Goal: Task Accomplishment & Management: Use online tool/utility

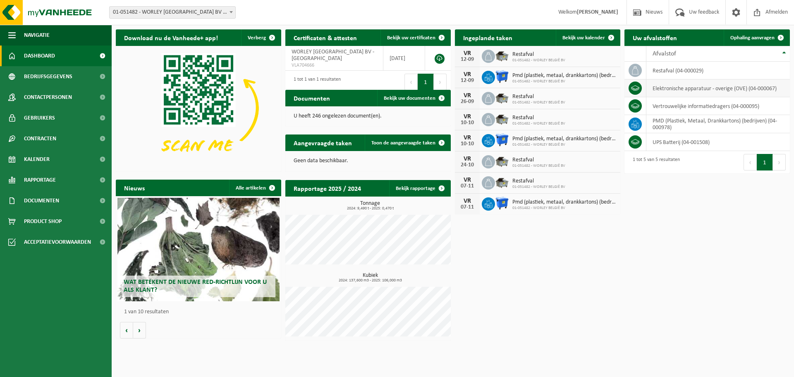
click at [638, 85] on icon at bounding box center [635, 88] width 8 height 8
click at [681, 90] on td "elektronische apparatuur - overige (OVE) (04-000067)" at bounding box center [719, 88] width 144 height 18
click at [56, 74] on span "Bedrijfsgegevens" at bounding box center [48, 76] width 48 height 21
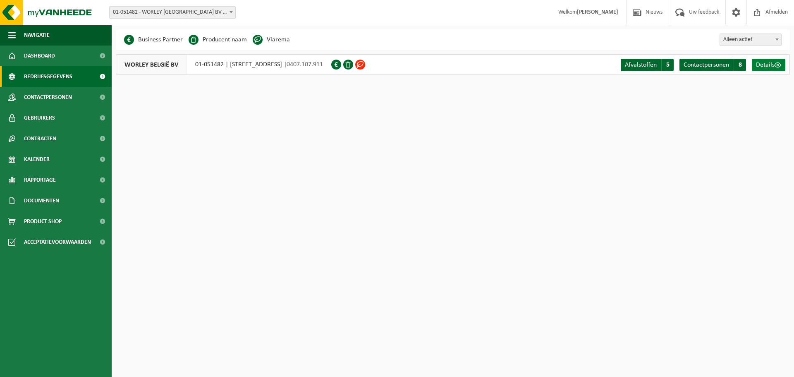
click at [771, 64] on span "Details" at bounding box center [765, 65] width 19 height 7
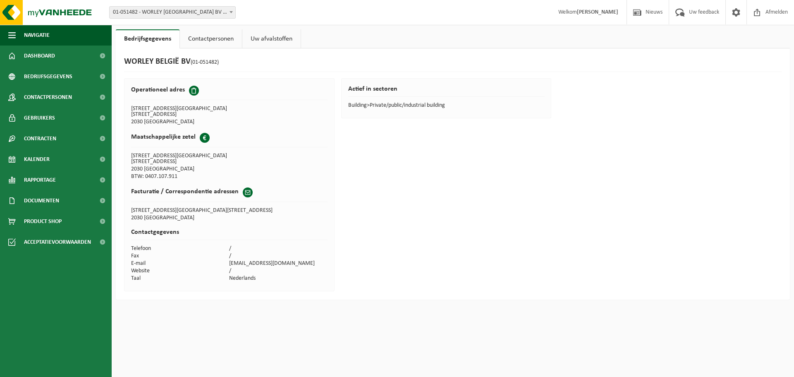
click at [190, 37] on link "Contactpersonen" at bounding box center [211, 38] width 62 height 19
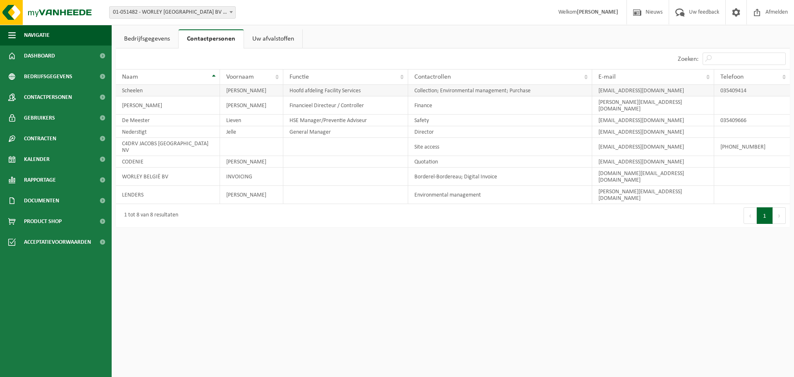
click at [173, 89] on td "Scheelen" at bounding box center [168, 91] width 104 height 12
drag, startPoint x: 173, startPoint y: 89, endPoint x: 350, endPoint y: 293, distance: 270.4
click at [349, 293] on html "Vestiging: 01-051482 - WORLEY [GEOGRAPHIC_DATA] BV - [GEOGRAPHIC_DATA] 01-05148…" at bounding box center [397, 188] width 794 height 377
click at [153, 86] on td "Scheelen" at bounding box center [168, 91] width 104 height 12
click at [153, 89] on td "Scheelen" at bounding box center [168, 91] width 104 height 12
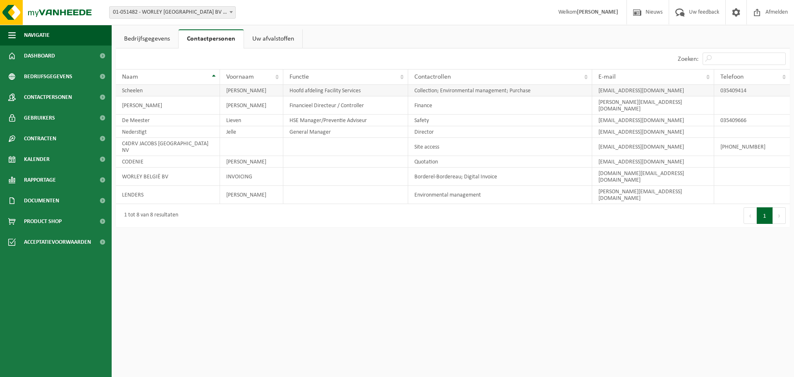
click at [153, 89] on td "Scheelen" at bounding box center [168, 91] width 104 height 12
drag, startPoint x: 141, startPoint y: 92, endPoint x: 124, endPoint y: 93, distance: 17.0
click at [124, 93] on td "Scheelen" at bounding box center [168, 91] width 104 height 12
click at [196, 105] on td "[PERSON_NAME]" at bounding box center [168, 105] width 104 height 18
click at [292, 39] on link "Uw afvalstoffen" at bounding box center [273, 38] width 58 height 19
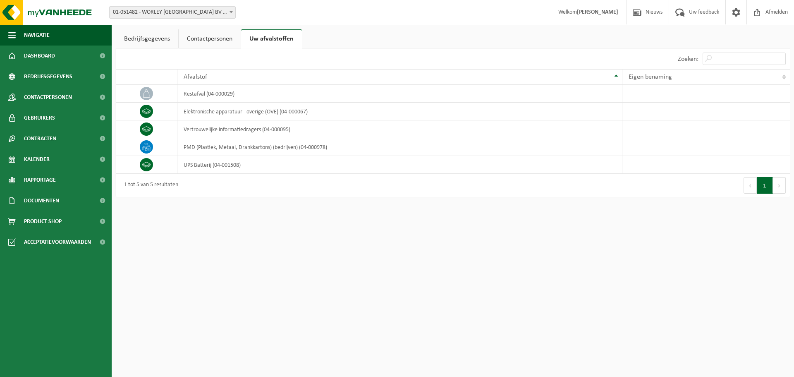
click at [220, 38] on link "Contactpersonen" at bounding box center [210, 38] width 62 height 19
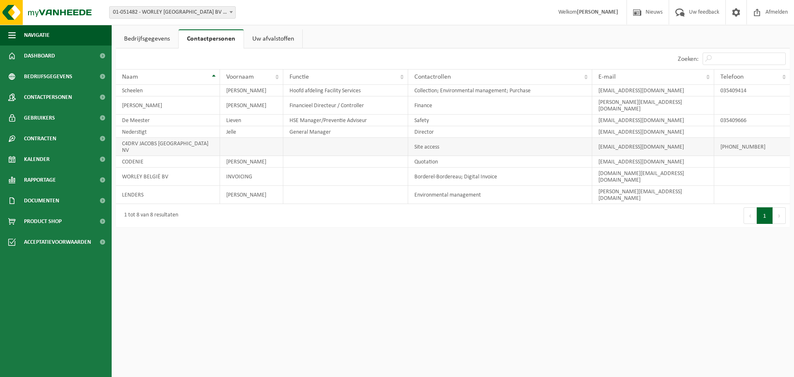
click at [743, 138] on td "+32 (3) 540 94 11" at bounding box center [752, 147] width 76 height 18
click at [416, 244] on html "Vestiging: 01-051482 - WORLEY BELGIË BV - ANTWERPEN 01-051482 - WORLEY BELGIË B…" at bounding box center [397, 188] width 794 height 377
click at [158, 38] on link "Bedrijfsgegevens" at bounding box center [147, 38] width 62 height 19
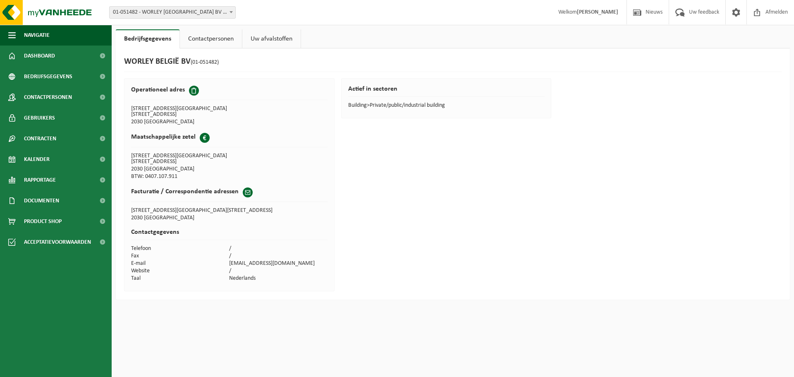
click at [223, 36] on link "Contactpersonen" at bounding box center [211, 38] width 62 height 19
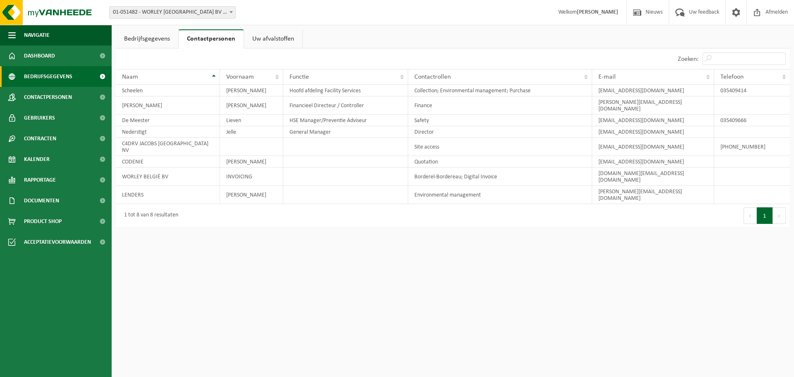
click at [46, 77] on span "Bedrijfsgegevens" at bounding box center [48, 76] width 48 height 21
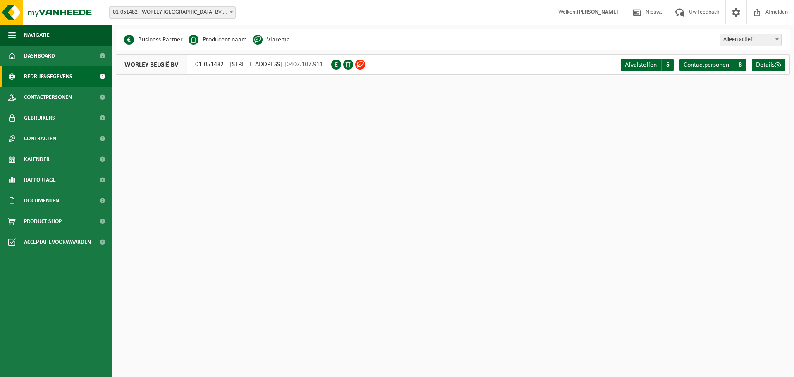
click at [49, 94] on span "Contactpersonen" at bounding box center [48, 97] width 48 height 21
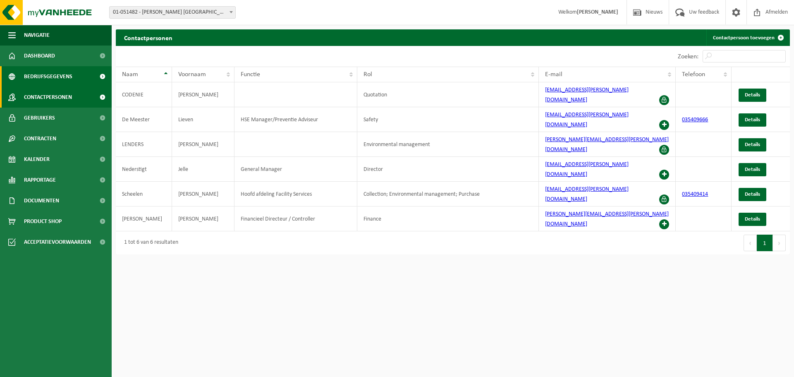
click at [46, 74] on span "Bedrijfsgegevens" at bounding box center [48, 76] width 48 height 21
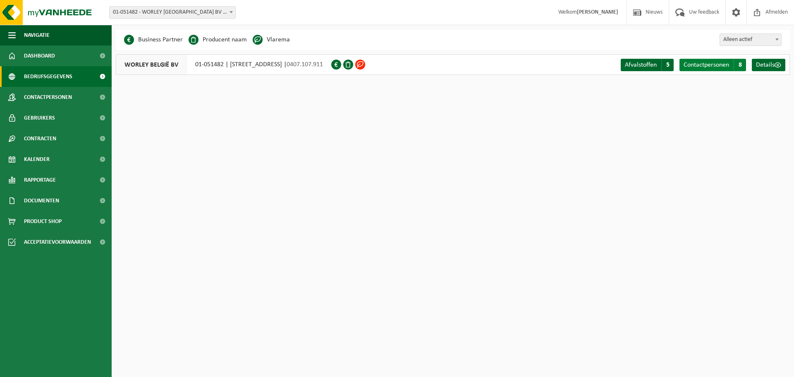
click at [728, 66] on span "Contactpersonen" at bounding box center [707, 65] width 46 height 7
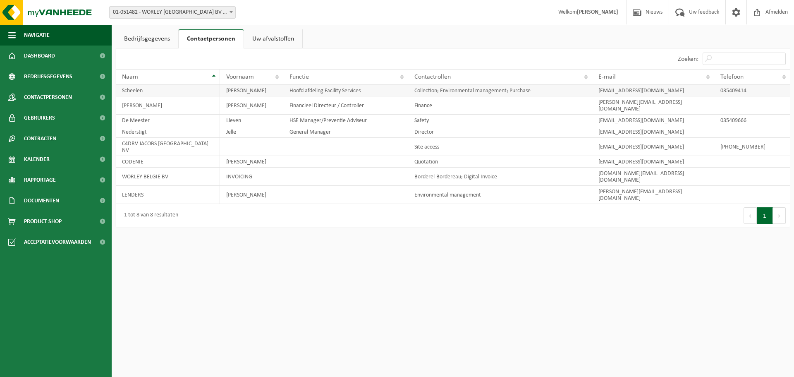
click at [184, 92] on td "Scheelen" at bounding box center [168, 91] width 104 height 12
drag, startPoint x: 183, startPoint y: 92, endPoint x: 216, endPoint y: 306, distance: 215.9
click at [216, 306] on html "Vestiging: 01-051482 - WORLEY [GEOGRAPHIC_DATA] BV - [GEOGRAPHIC_DATA] 01-05148…" at bounding box center [397, 188] width 794 height 377
click at [765, 93] on td "035409414" at bounding box center [752, 91] width 76 height 12
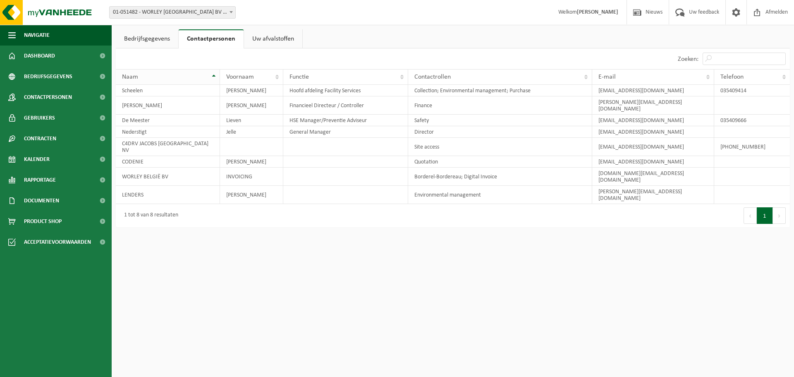
click at [171, 79] on div "Naam" at bounding box center [165, 77] width 87 height 7
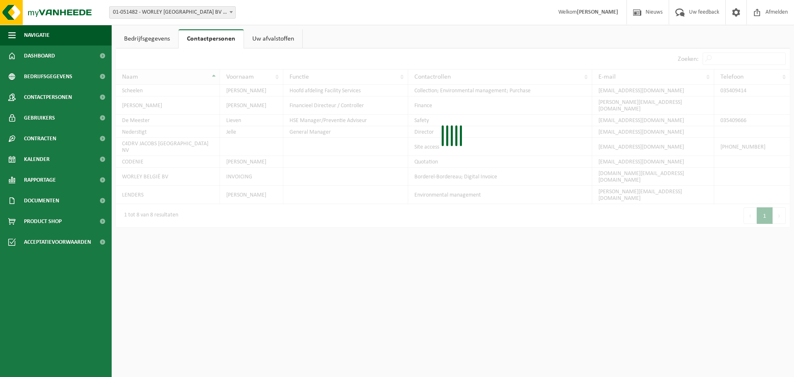
click at [171, 79] on div "Naam" at bounding box center [165, 77] width 87 height 7
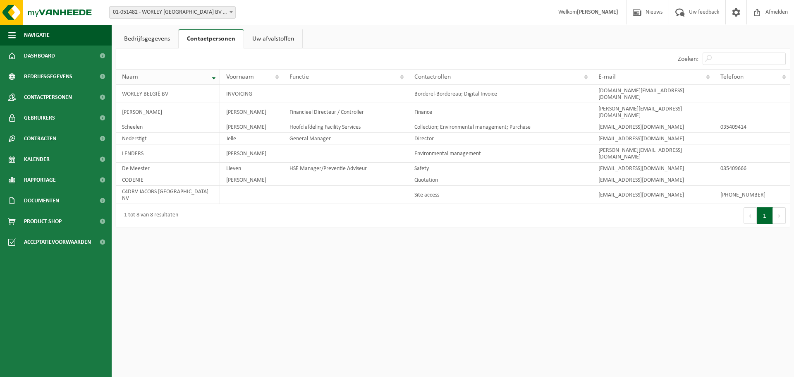
click at [171, 79] on div "Naam" at bounding box center [165, 77] width 87 height 7
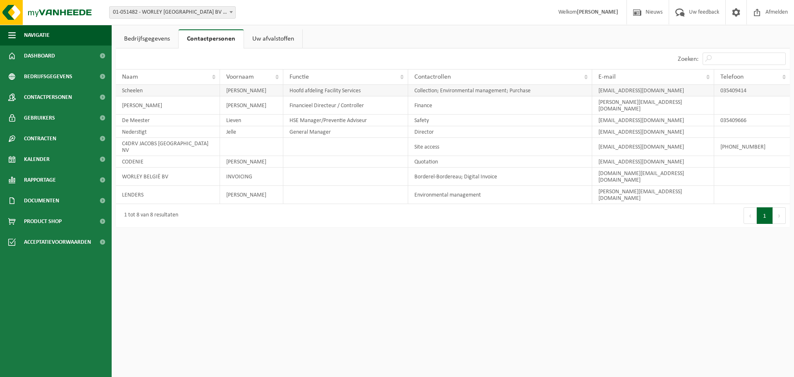
click at [159, 91] on td "Scheelen" at bounding box center [168, 91] width 104 height 12
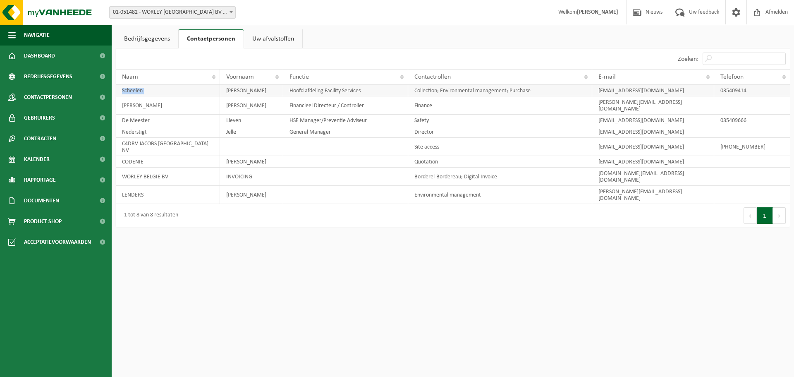
click at [159, 91] on td "Scheelen" at bounding box center [168, 91] width 104 height 12
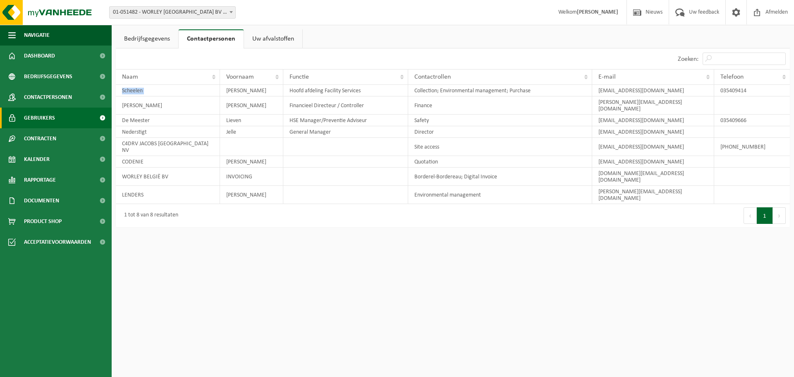
click at [36, 119] on span "Gebruikers" at bounding box center [39, 118] width 31 height 21
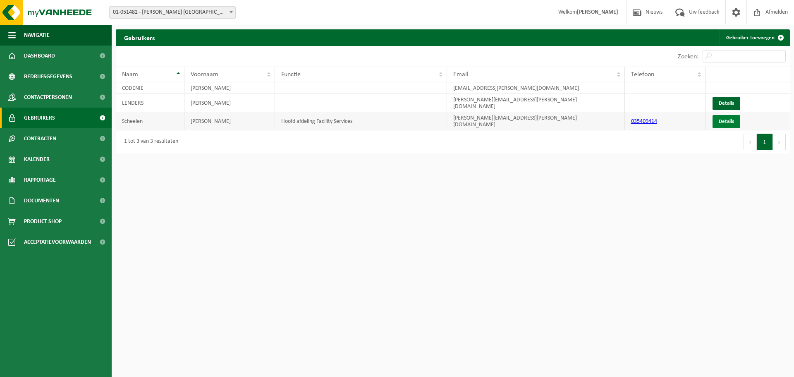
click at [734, 125] on link "Details" at bounding box center [727, 121] width 28 height 13
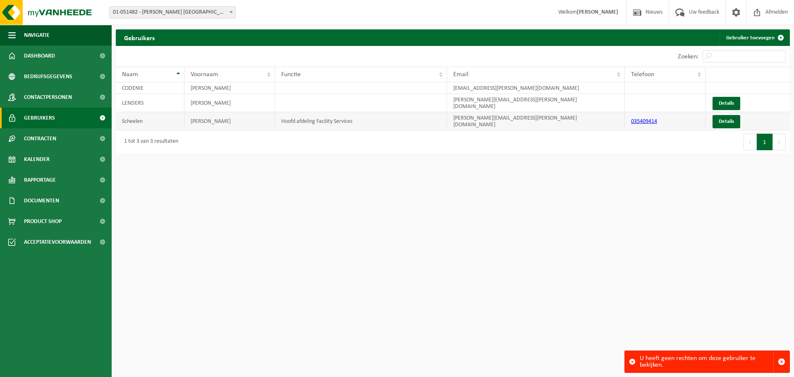
click at [205, 119] on td "[PERSON_NAME]" at bounding box center [230, 121] width 91 height 18
click at [733, 123] on link "Details" at bounding box center [727, 121] width 28 height 13
click at [702, 170] on html "Vestiging: 01-051482 - WORLEY BELGIË BV - ANTWERPEN 01-051482 - WORLEY BELGIË B…" at bounding box center [397, 188] width 794 height 377
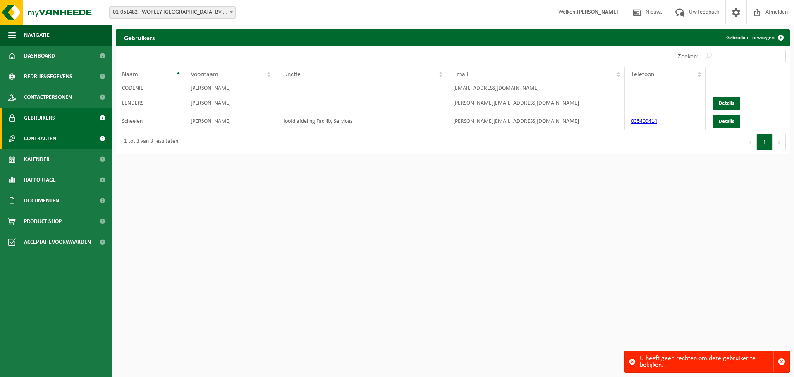
click at [43, 137] on span "Contracten" at bounding box center [40, 138] width 32 height 21
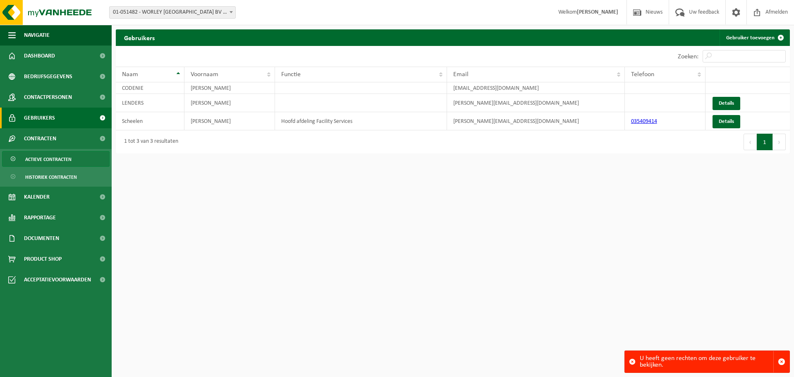
click at [57, 153] on span "Actieve contracten" at bounding box center [48, 159] width 46 height 16
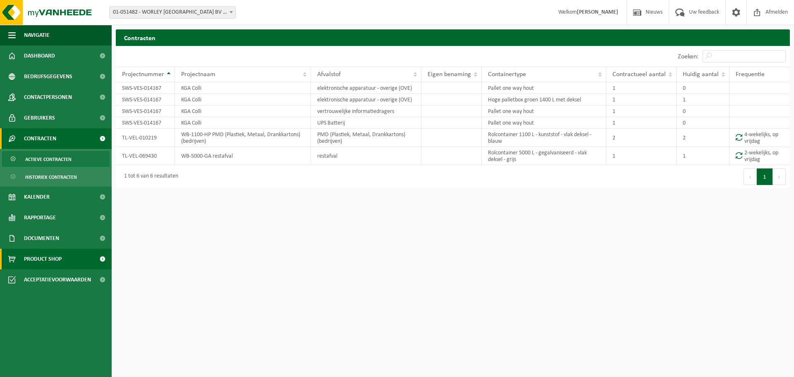
click at [30, 260] on span "Product Shop" at bounding box center [43, 259] width 38 height 21
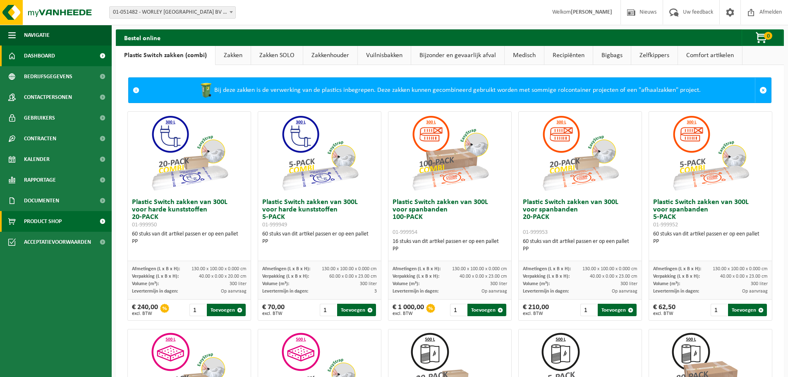
click at [36, 57] on span "Dashboard" at bounding box center [39, 56] width 31 height 21
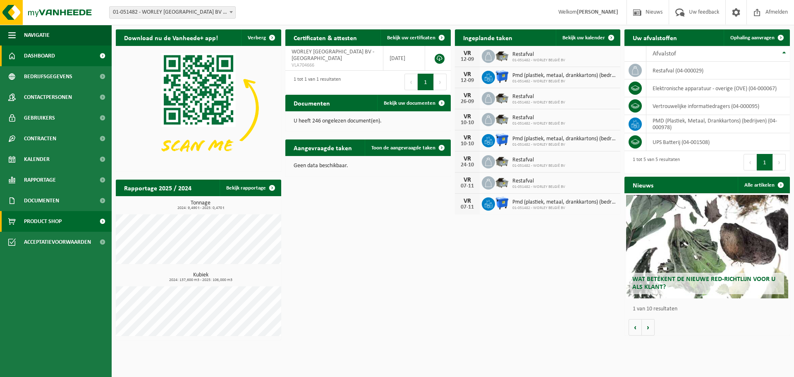
click at [37, 222] on span "Product Shop" at bounding box center [43, 221] width 38 height 21
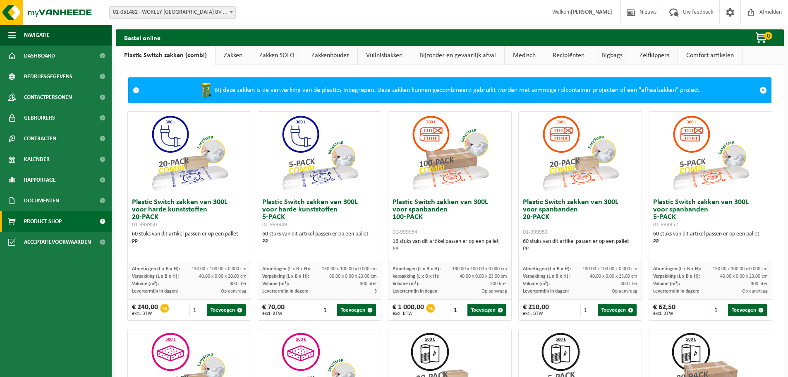
click at [422, 54] on link "Bijzonder en gevaarlijk afval" at bounding box center [457, 55] width 93 height 19
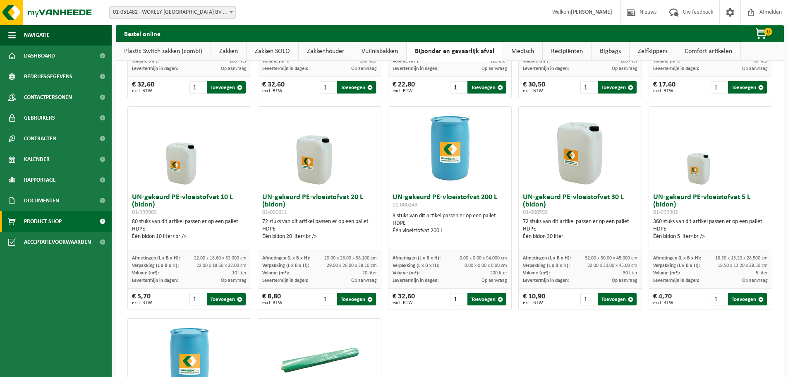
scroll to position [17, 0]
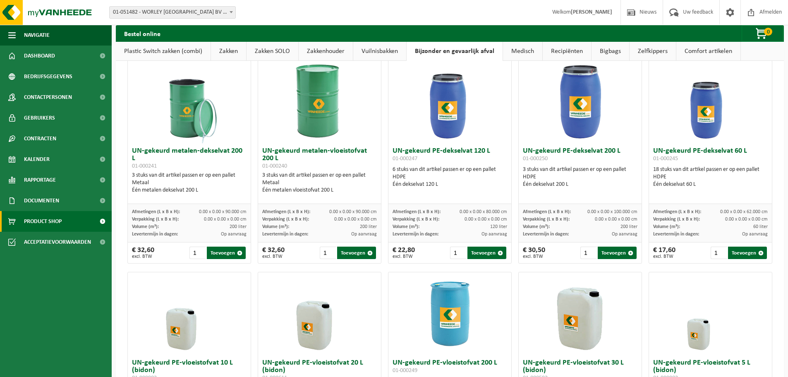
click at [386, 51] on link "Vuilnisbakken" at bounding box center [379, 51] width 53 height 19
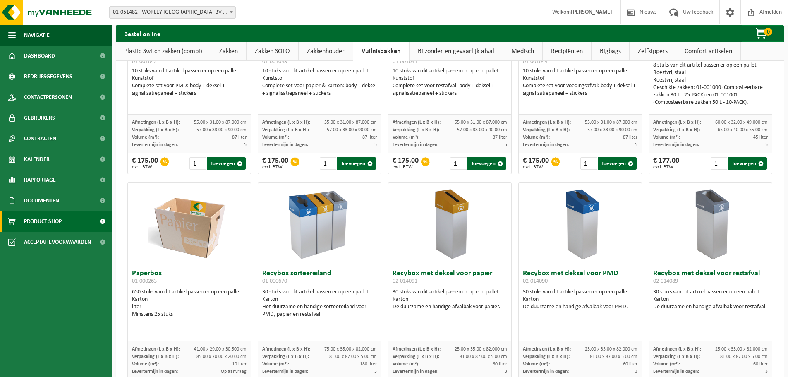
scroll to position [0, 0]
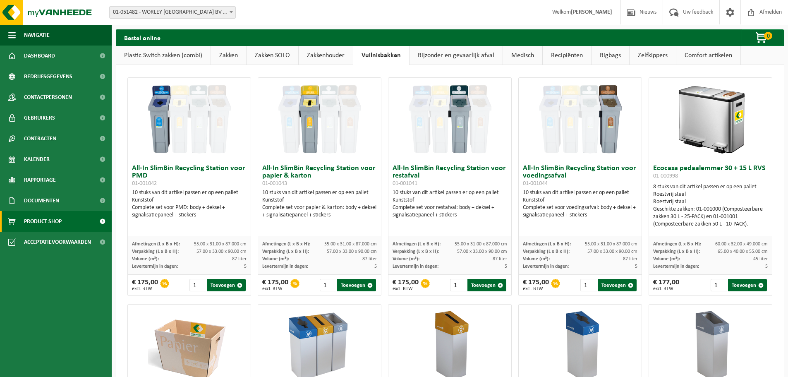
click at [448, 60] on link "Bijzonder en gevaarlijk afval" at bounding box center [456, 55] width 93 height 19
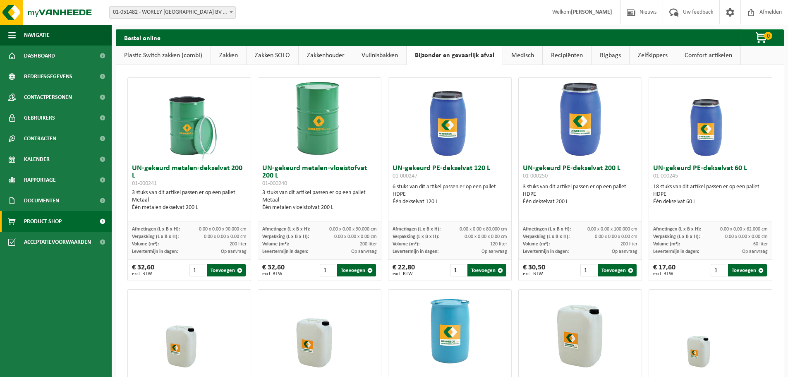
click at [521, 52] on link "Medisch" at bounding box center [522, 55] width 39 height 19
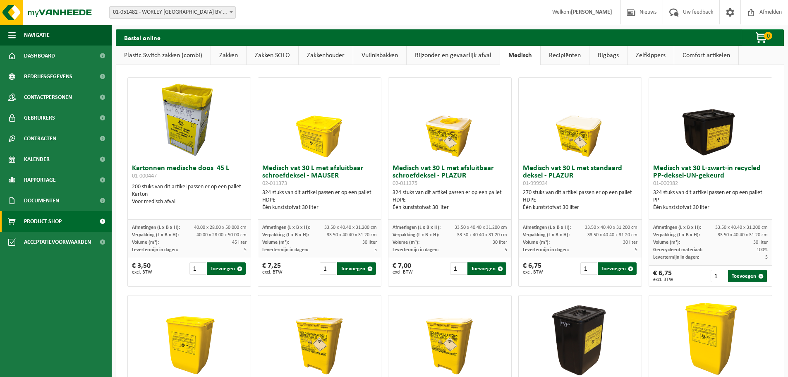
click at [565, 57] on link "Recipiënten" at bounding box center [565, 55] width 48 height 19
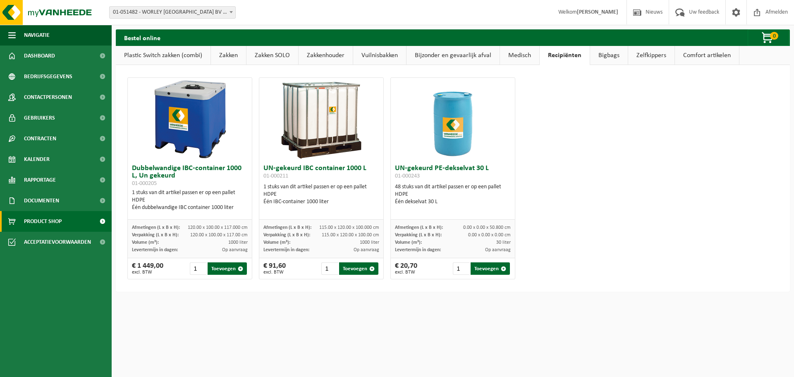
click at [614, 55] on link "Bigbags" at bounding box center [609, 55] width 38 height 19
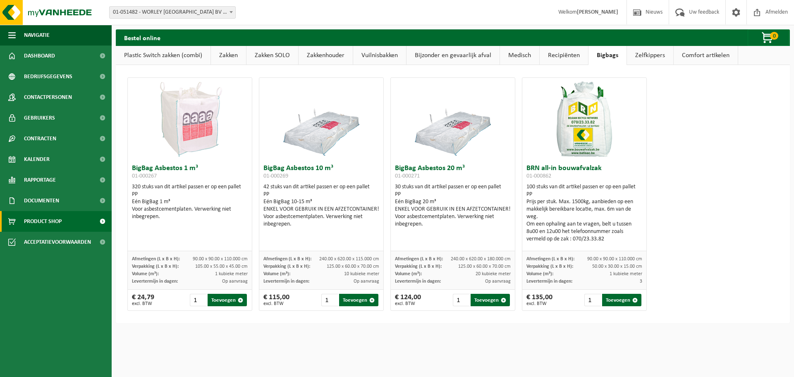
click at [655, 55] on link "Zelfkippers" at bounding box center [650, 55] width 46 height 19
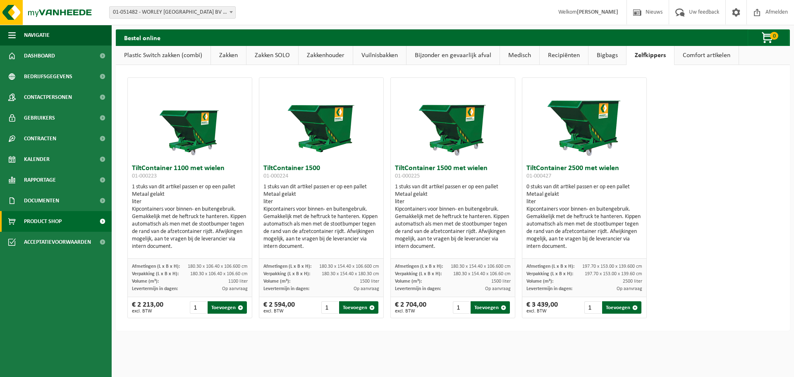
click at [687, 57] on link "Comfort artikelen" at bounding box center [707, 55] width 64 height 19
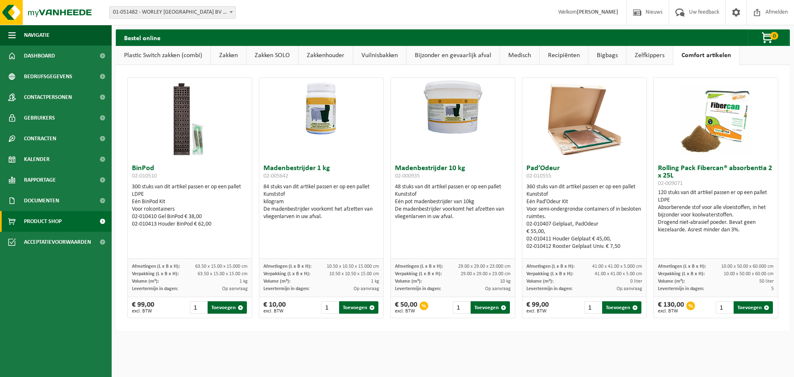
click at [32, 274] on ul "Navigatie Nieuws Uw feedback Afmelden Dashboard Bedrijfsgegevens Contactpersone…" at bounding box center [56, 201] width 112 height 352
click at [31, 54] on span "Dashboard" at bounding box center [39, 56] width 31 height 21
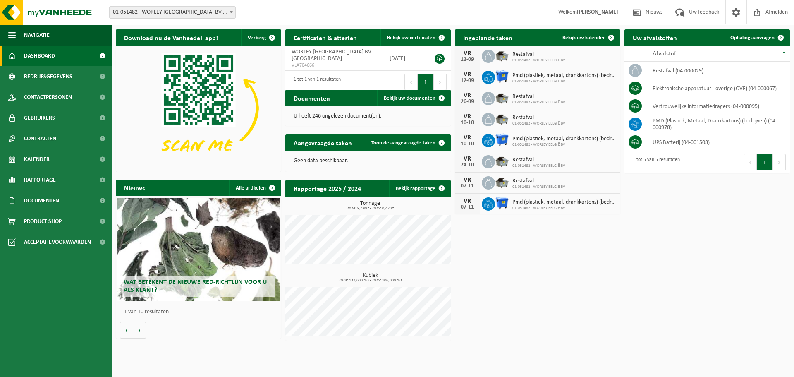
click at [542, 241] on div "Download nu de Vanheede+ app! Verberg Certificaten & attesten Bekijk uw certifi…" at bounding box center [453, 184] width 678 height 319
click at [535, 237] on div "Download nu de Vanheede+ app! Verberg Certificaten & attesten Bekijk uw certifi…" at bounding box center [453, 184] width 678 height 319
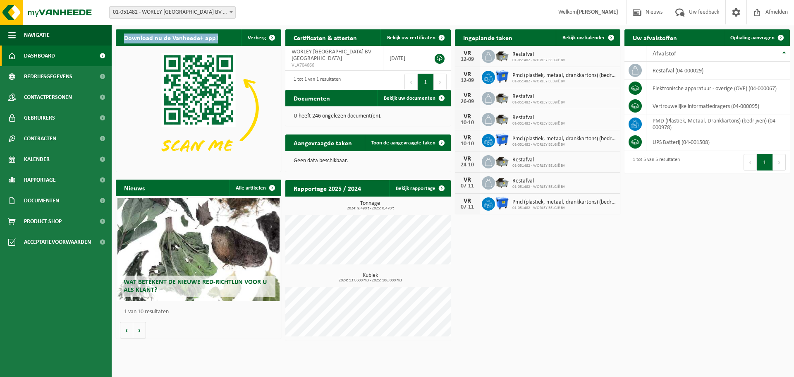
click at [535, 237] on div "Download nu de Vanheede+ app! Verberg Certificaten & attesten Bekijk uw certifi…" at bounding box center [453, 184] width 678 height 319
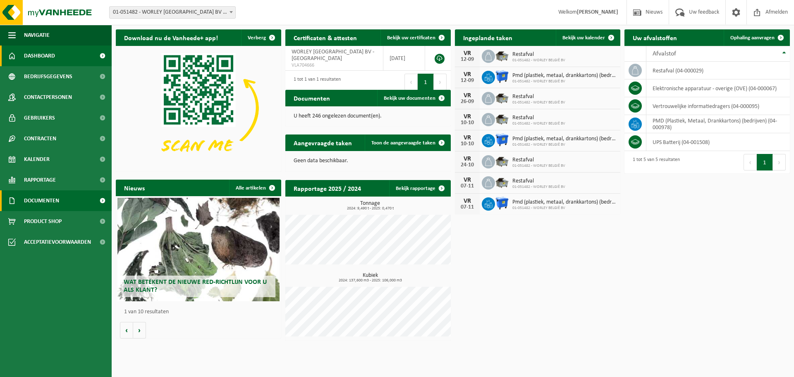
click at [81, 202] on link "Documenten" at bounding box center [56, 200] width 112 height 21
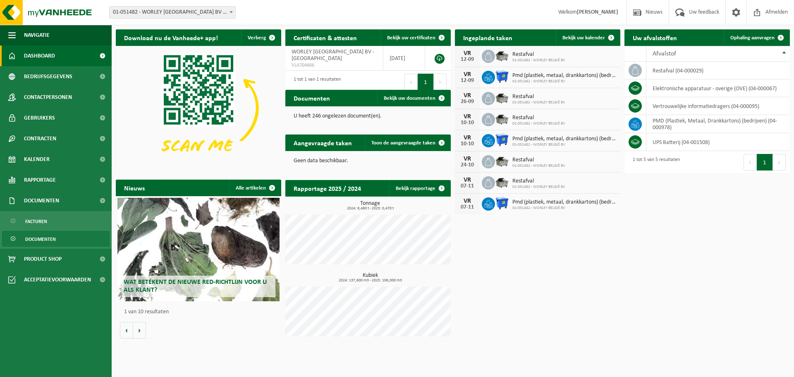
click at [44, 235] on span "Documenten" at bounding box center [40, 239] width 31 height 16
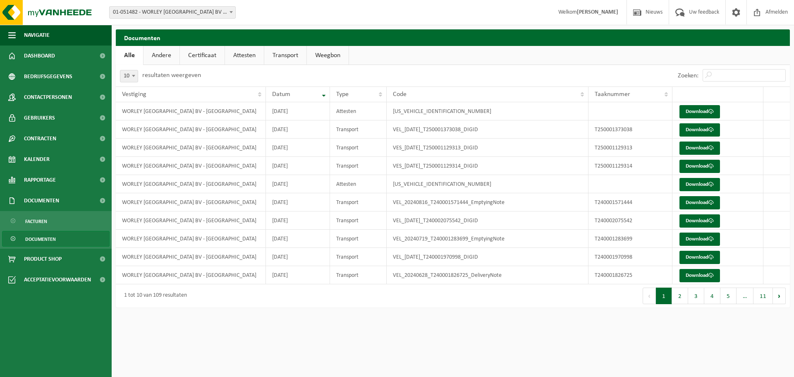
click at [160, 53] on link "Andere" at bounding box center [162, 55] width 36 height 19
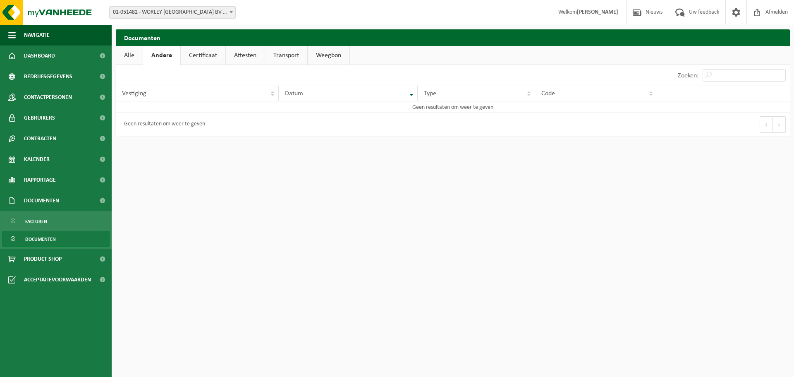
click at [283, 55] on link "Transport" at bounding box center [286, 55] width 42 height 19
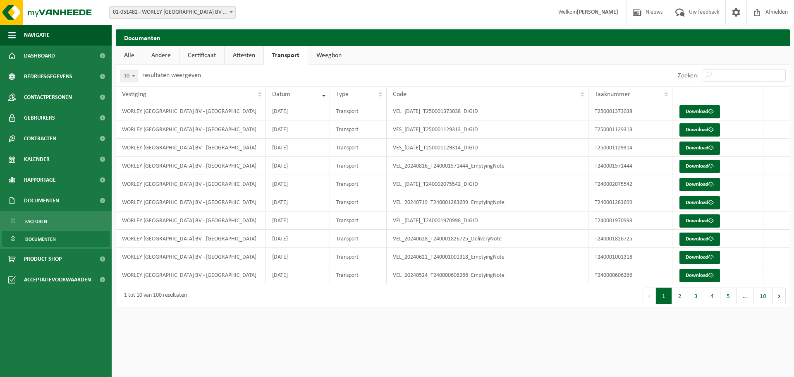
click at [322, 61] on link "Weegbon" at bounding box center [329, 55] width 42 height 19
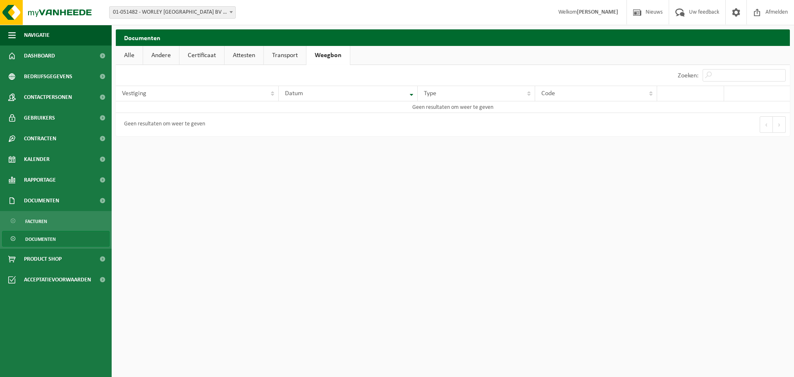
click at [291, 55] on link "Transport" at bounding box center [285, 55] width 42 height 19
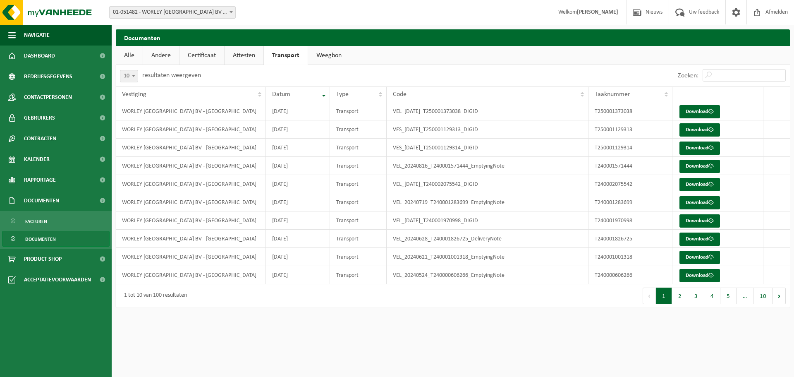
click at [238, 55] on link "Attesten" at bounding box center [244, 55] width 39 height 19
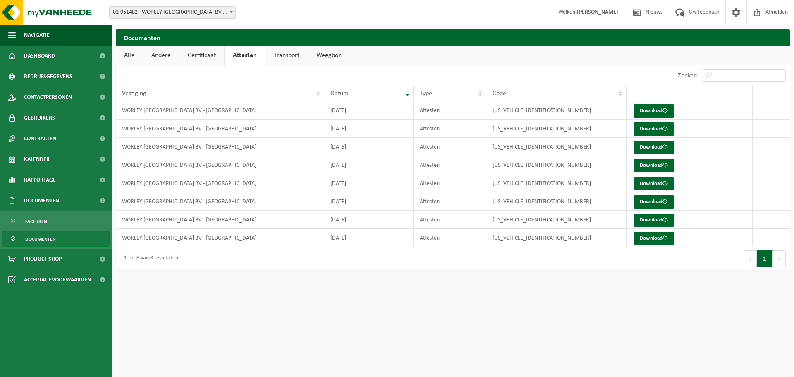
click at [238, 319] on html "Vestiging: 01-051482 - WORLEY BELGIË BV - ANTWERPEN 01-051482 - WORLEY BELGIË B…" at bounding box center [397, 188] width 794 height 377
click at [45, 55] on span "Dashboard" at bounding box center [39, 56] width 31 height 21
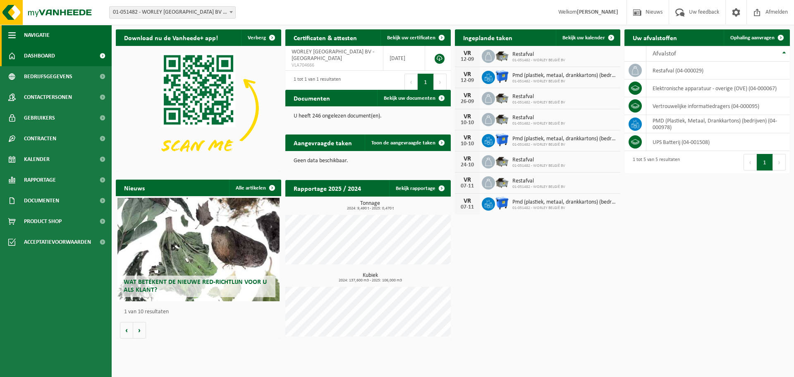
click at [14, 34] on span "button" at bounding box center [11, 35] width 7 height 21
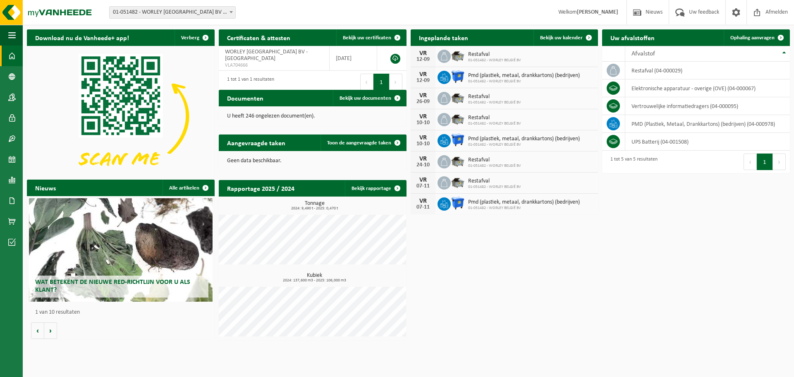
click at [706, 230] on div "Download nu de Vanheede+ app! Verberg Certificaten & attesten Bekijk uw certifi…" at bounding box center [408, 184] width 767 height 319
click at [352, 149] on link "Toon de aangevraagde taken" at bounding box center [363, 142] width 85 height 17
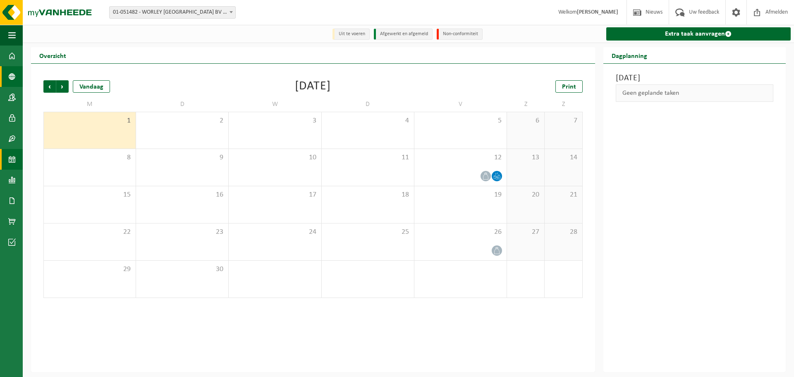
click at [12, 75] on span at bounding box center [11, 76] width 7 height 21
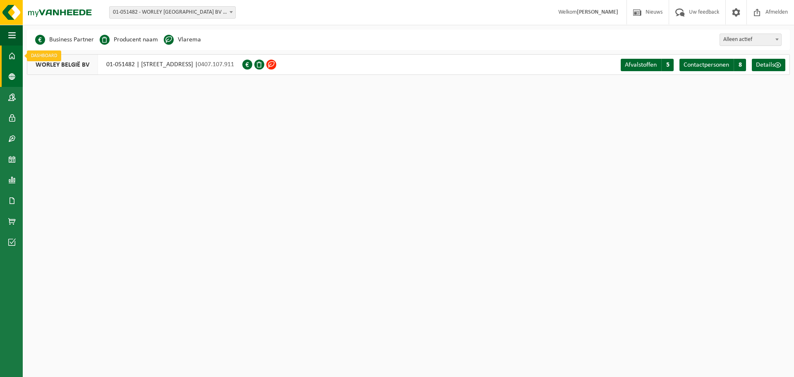
click at [14, 53] on span at bounding box center [11, 56] width 7 height 21
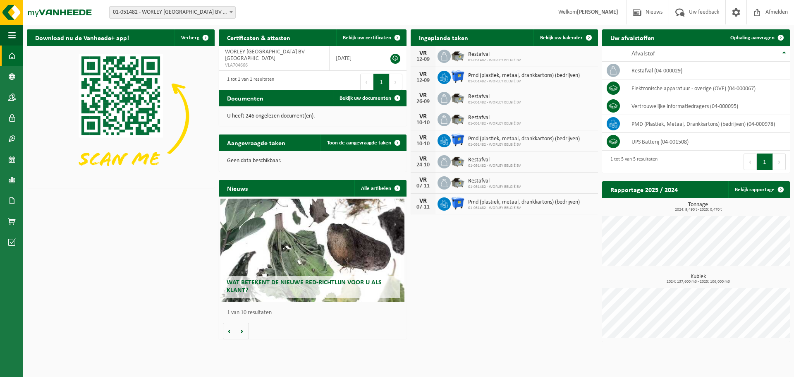
click at [14, 56] on span at bounding box center [11, 56] width 7 height 21
click at [555, 34] on link "Bekijk uw kalender" at bounding box center [566, 37] width 64 height 17
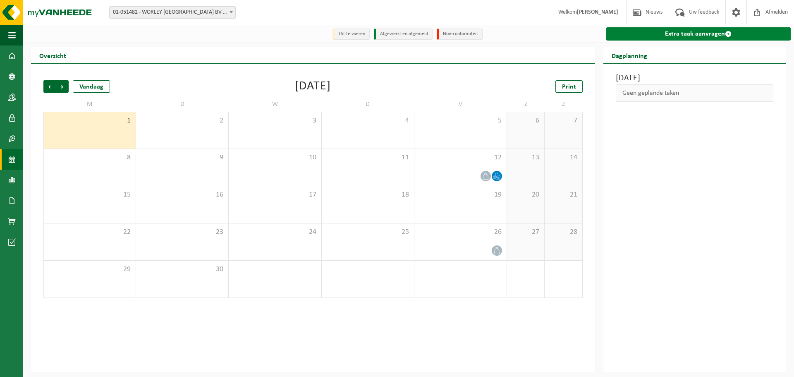
click at [662, 38] on link "Extra taak aanvragen" at bounding box center [699, 33] width 185 height 13
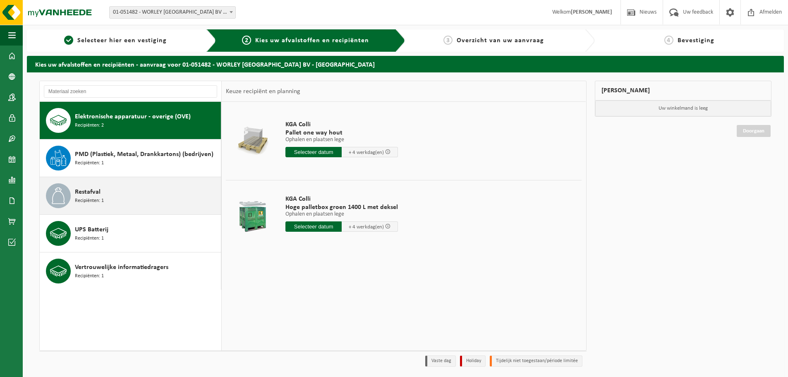
click at [82, 196] on span "Restafval" at bounding box center [88, 192] width 26 height 10
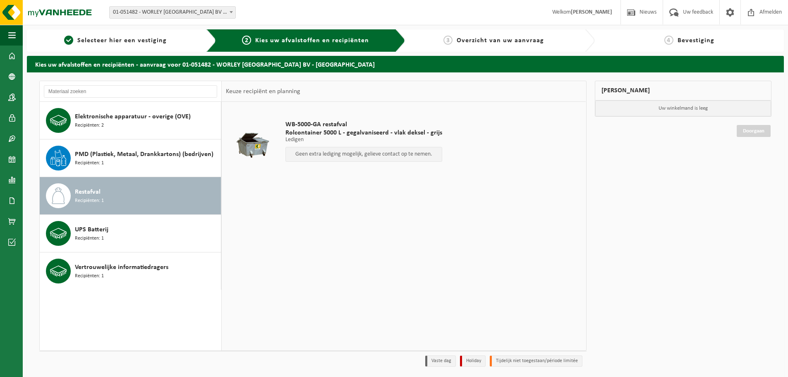
click at [495, 194] on div "WB-5000-GA restafval Rolcontainer 5000 L - gegalvaniseerd - vlak deksel - grijs…" at bounding box center [404, 226] width 364 height 248
click at [10, 55] on span at bounding box center [11, 56] width 7 height 21
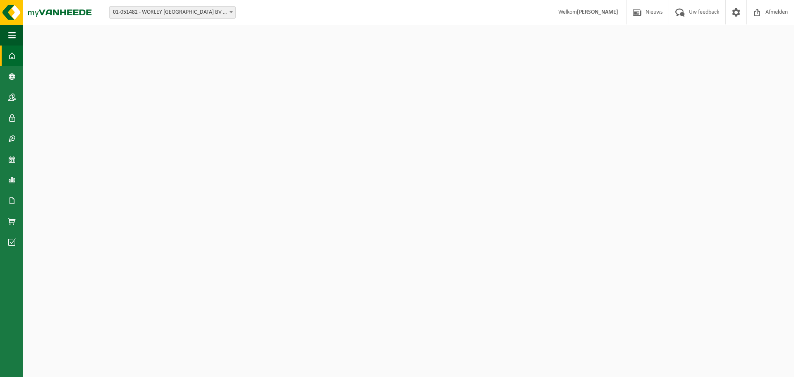
click at [12, 76] on span at bounding box center [11, 76] width 7 height 21
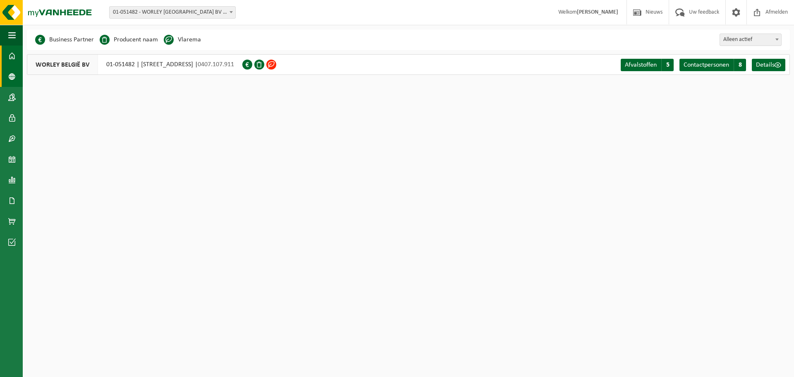
click at [19, 55] on link "Dashboard" at bounding box center [11, 56] width 23 height 21
